Goal: Task Accomplishment & Management: Manage account settings

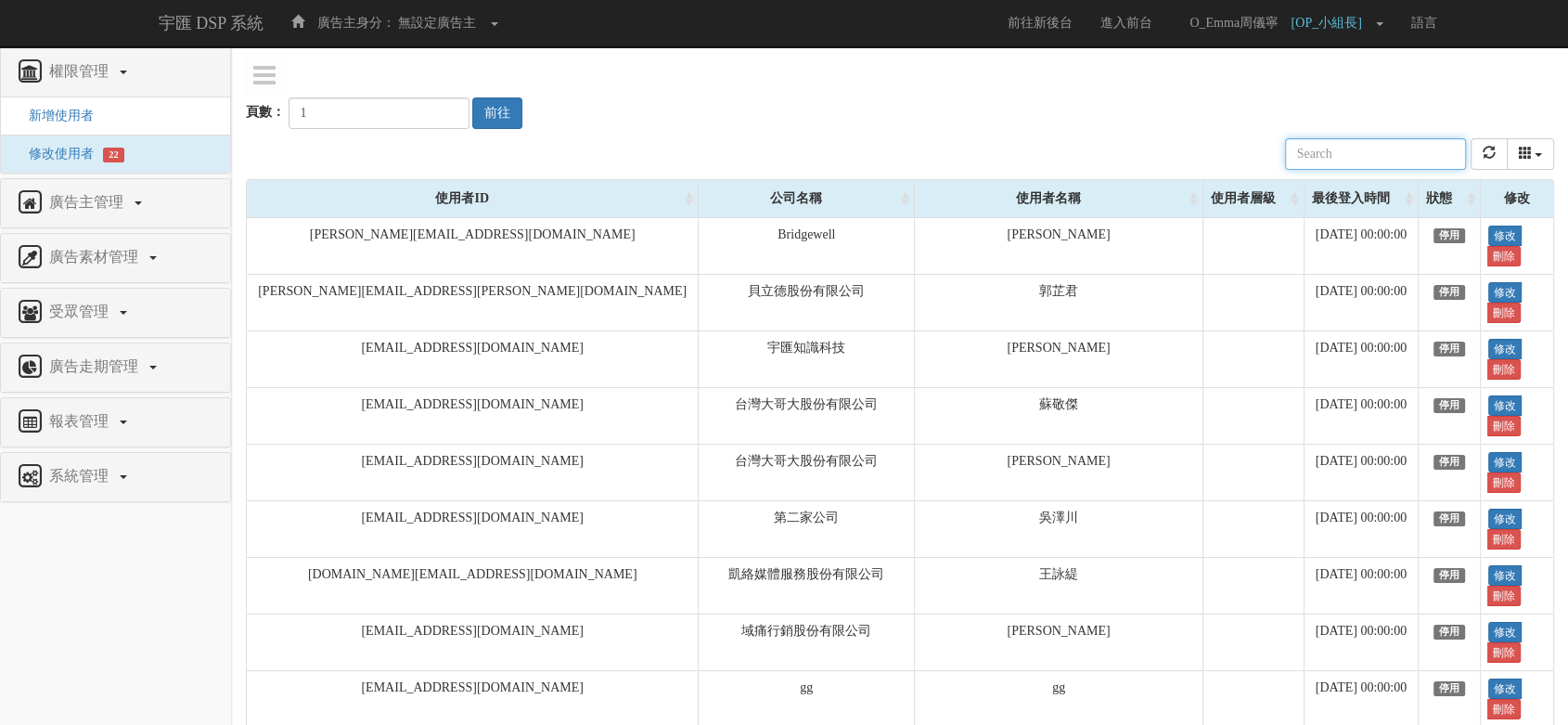
click at [1399, 151] on input "text" at bounding box center [1375, 155] width 180 height 32
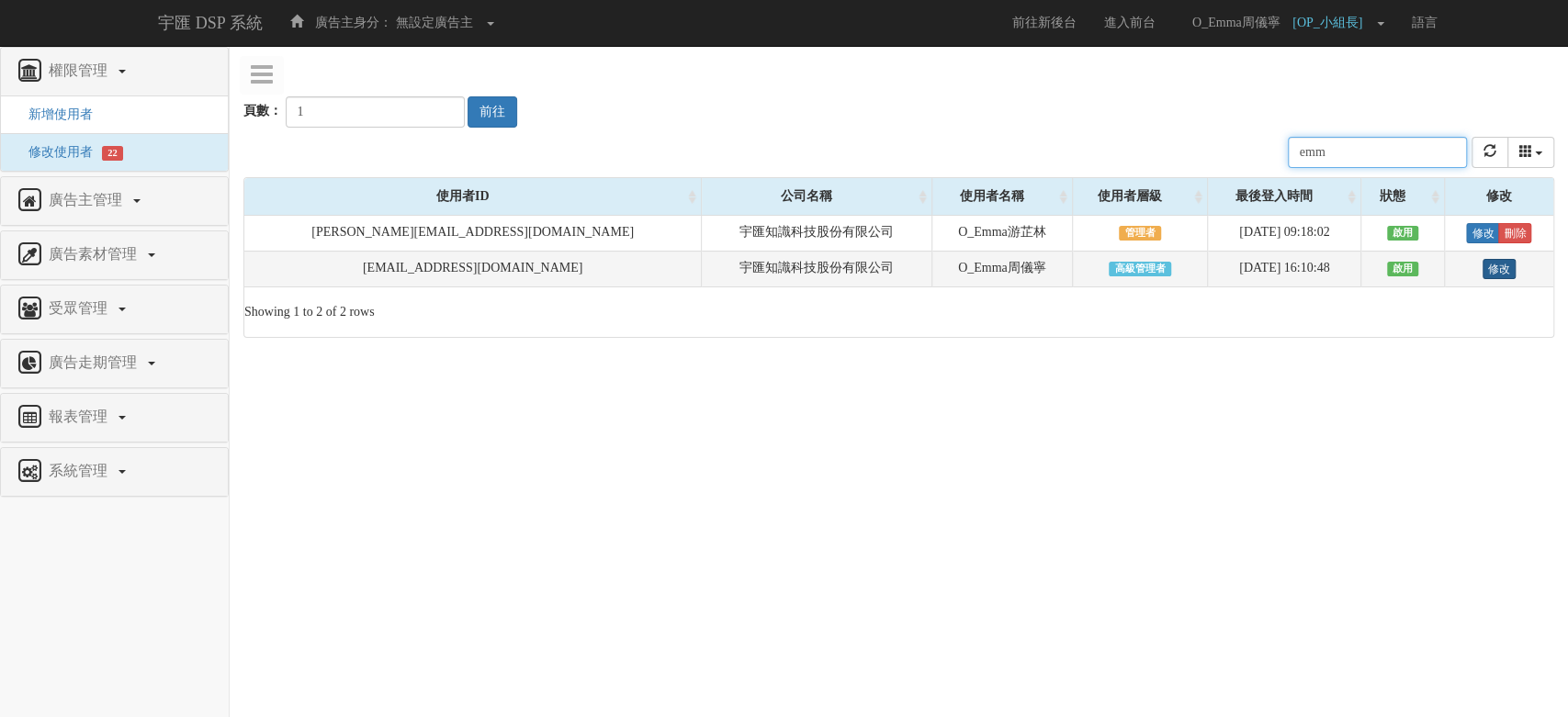
type input "emm"
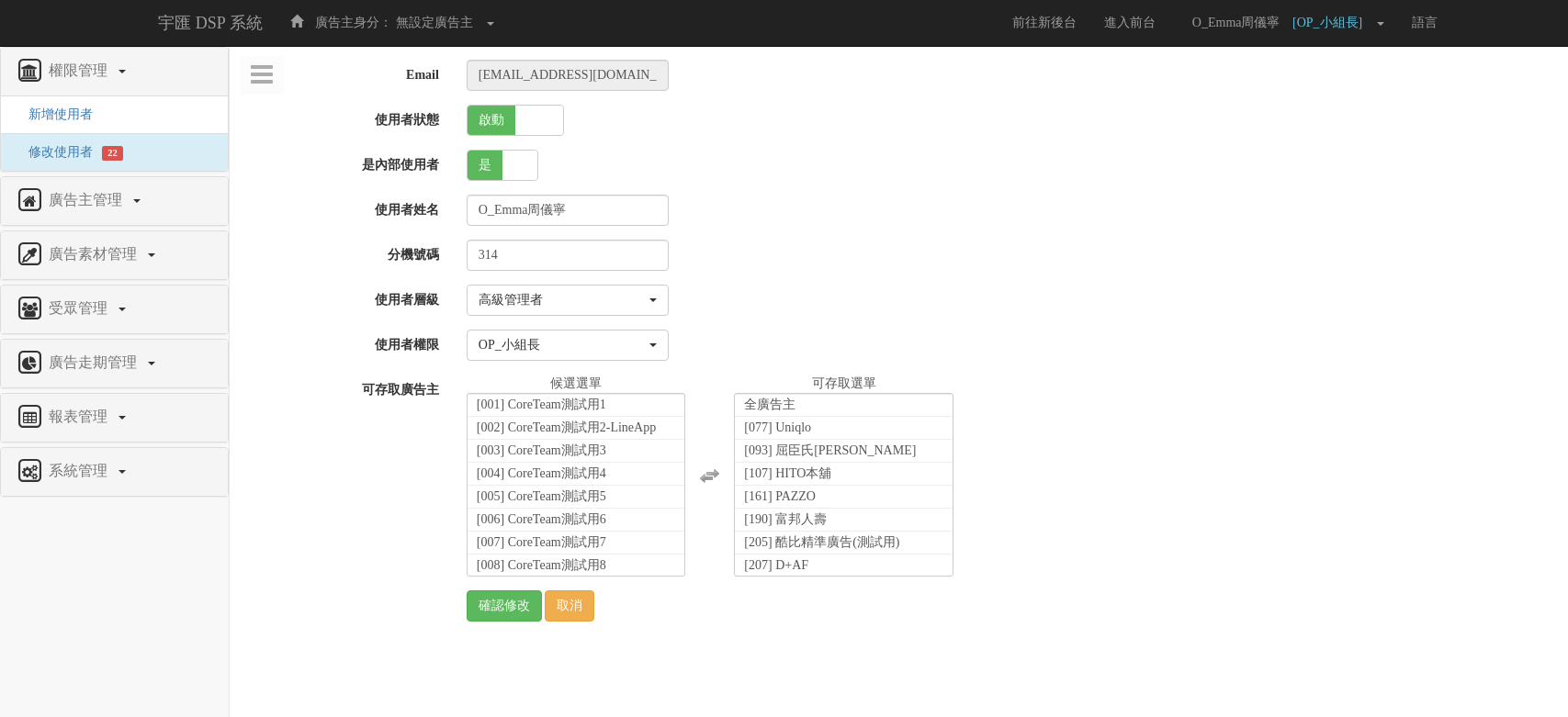
select select "SuperManager"
select select "52"
click at [568, 613] on link "取消" at bounding box center [569, 606] width 49 height 32
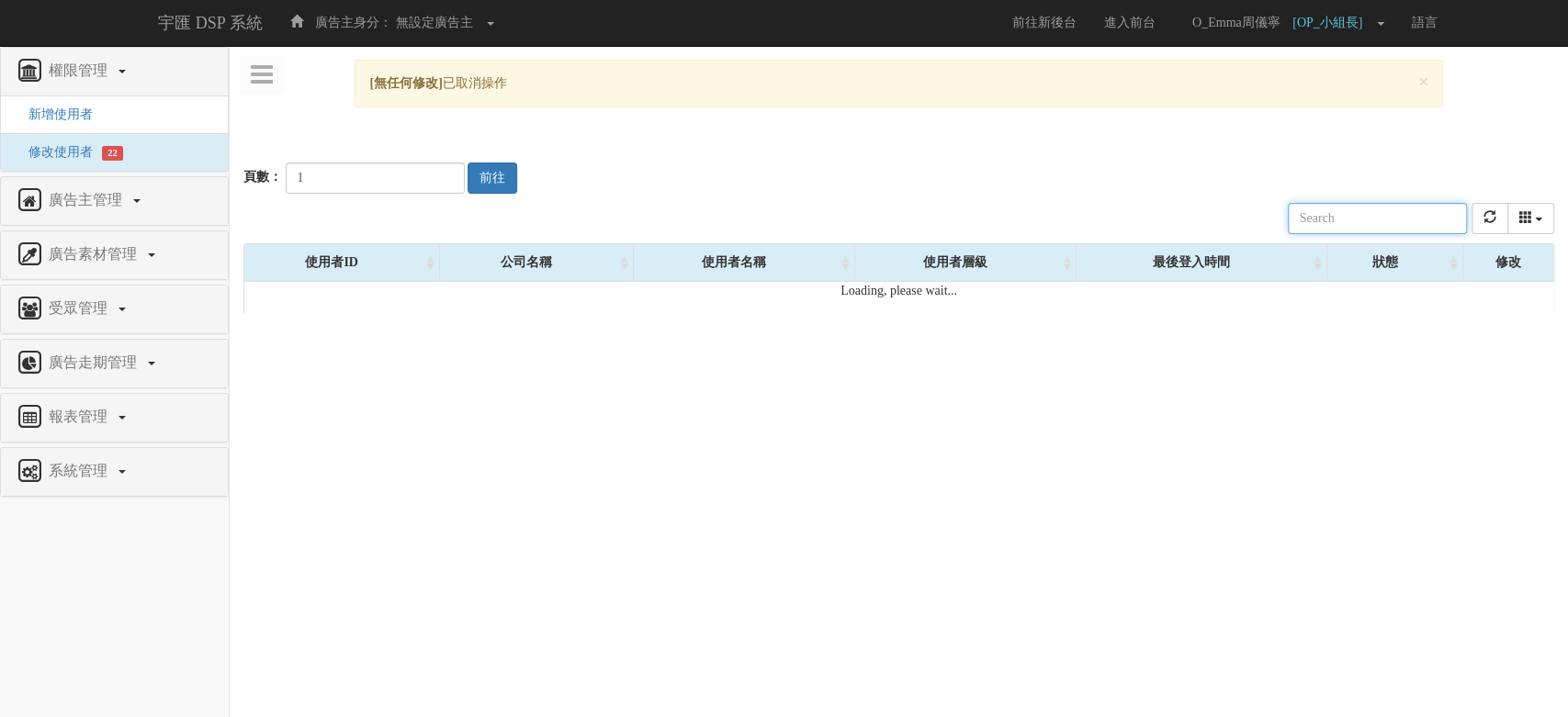
click at [1384, 213] on input "text" at bounding box center [1377, 219] width 179 height 32
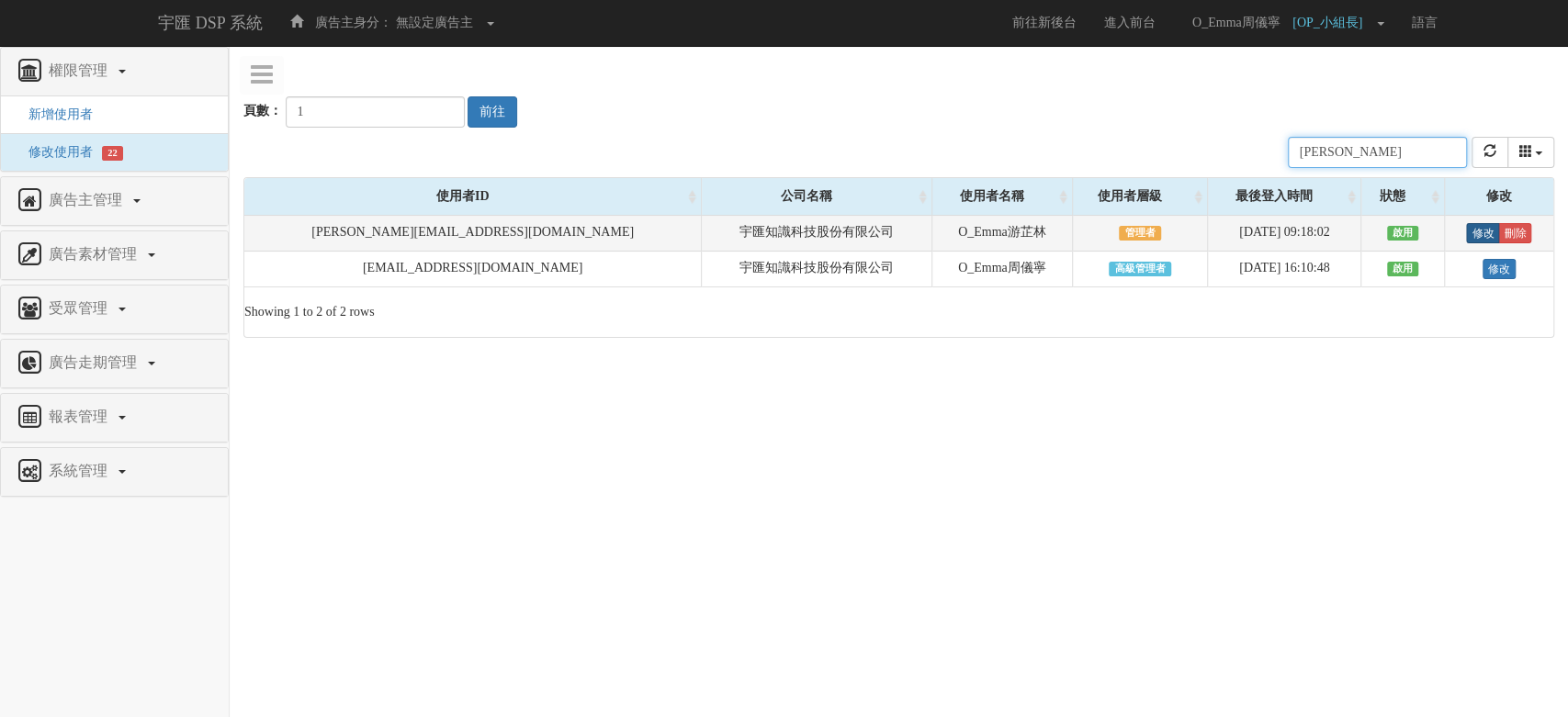
type input "emma"
click at [1471, 228] on link "修改" at bounding box center [1482, 233] width 34 height 20
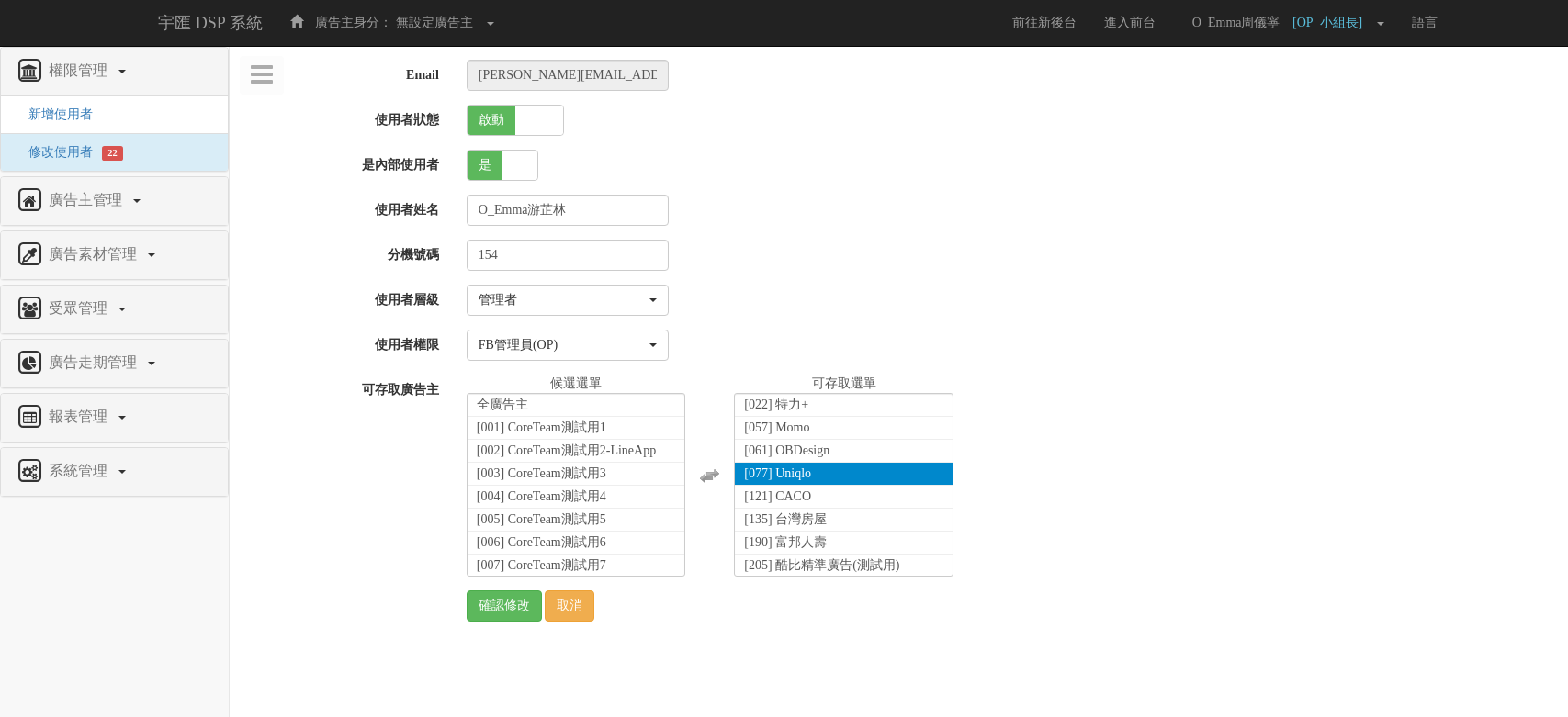
select select "Manager"
select select "16"
click at [585, 591] on link "取消" at bounding box center [569, 606] width 49 height 32
